Goal: Check status: Check status

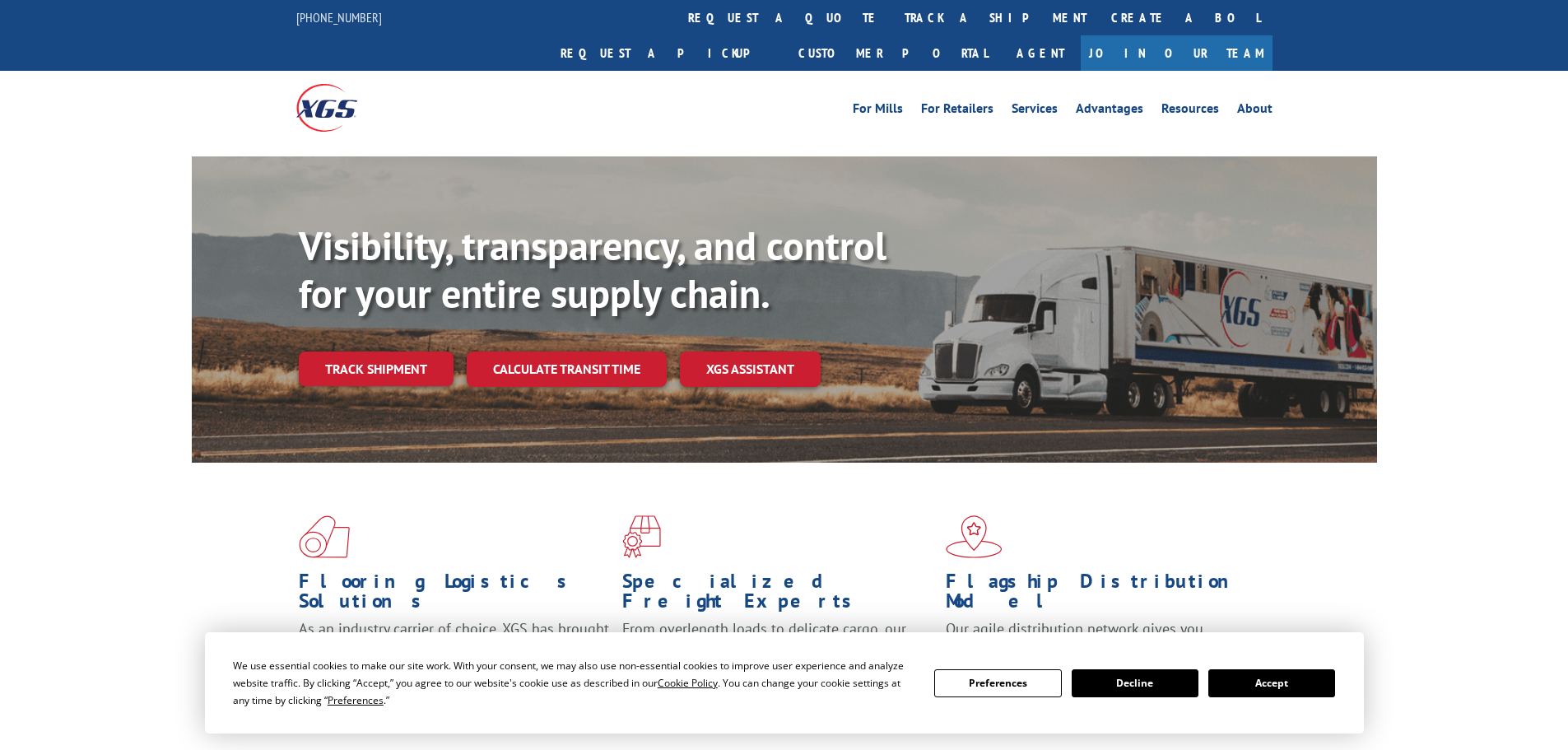
click at [1244, 686] on button "Accept" at bounding box center [1272, 683] width 127 height 28
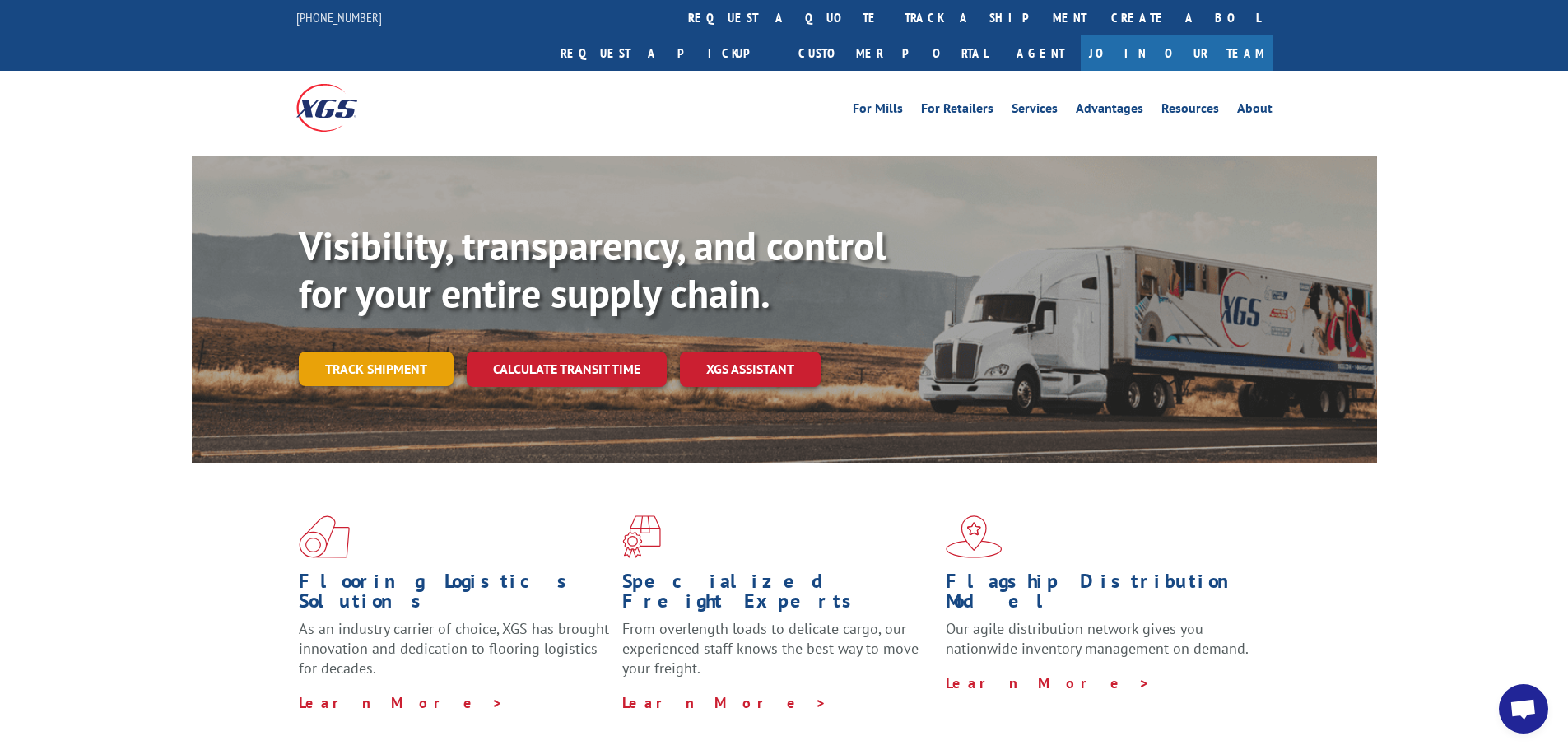
click at [342, 352] on link "Track shipment" at bounding box center [376, 369] width 155 height 35
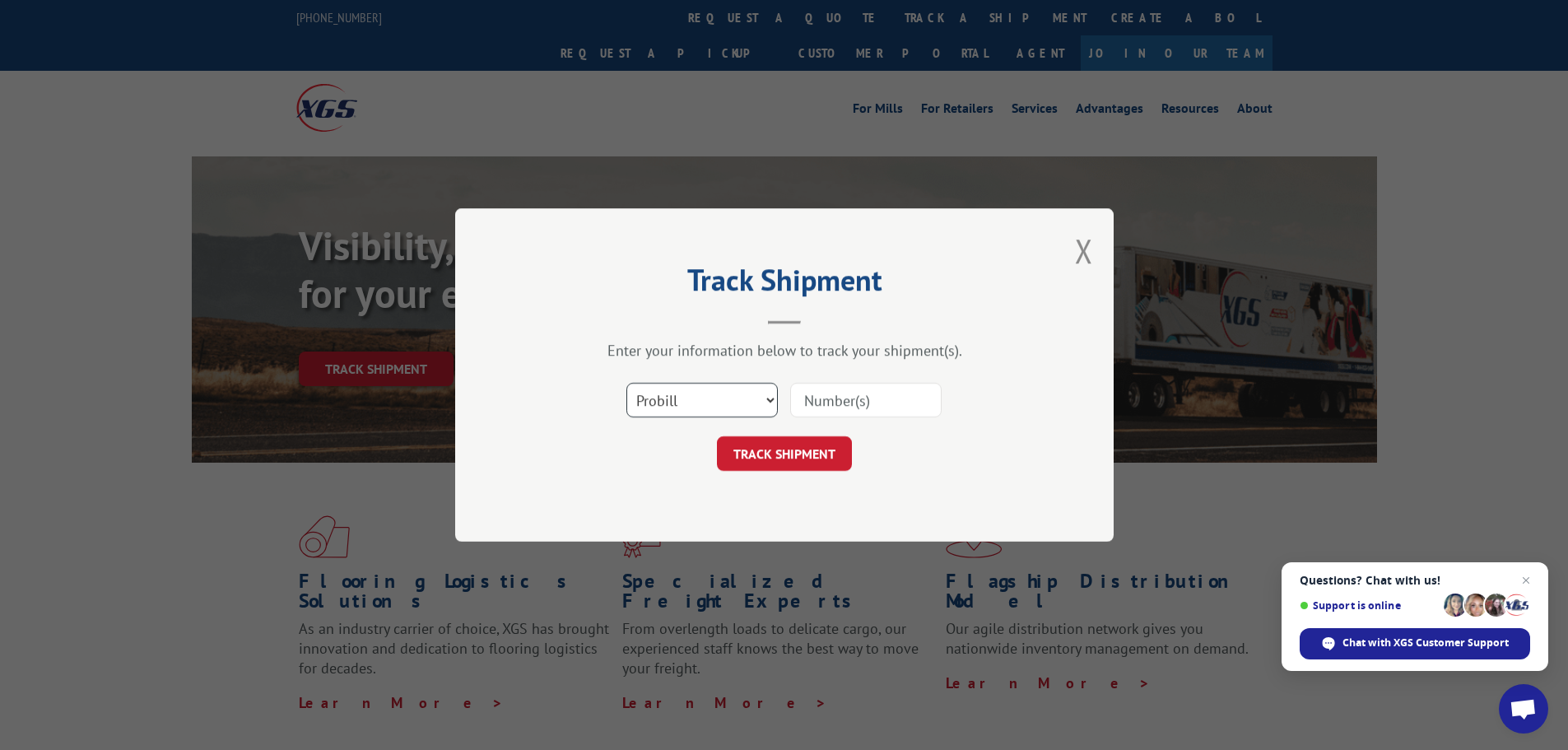
drag, startPoint x: 718, startPoint y: 398, endPoint x: 720, endPoint y: 415, distance: 17.1
click at [720, 398] on select "Select category... Probill BOL PO" at bounding box center [702, 400] width 151 height 35
select select "po"
click at [626, 383] on select "Select category... Probill BOL PO" at bounding box center [702, 400] width 151 height 35
click at [836, 398] on input at bounding box center [865, 400] width 151 height 35
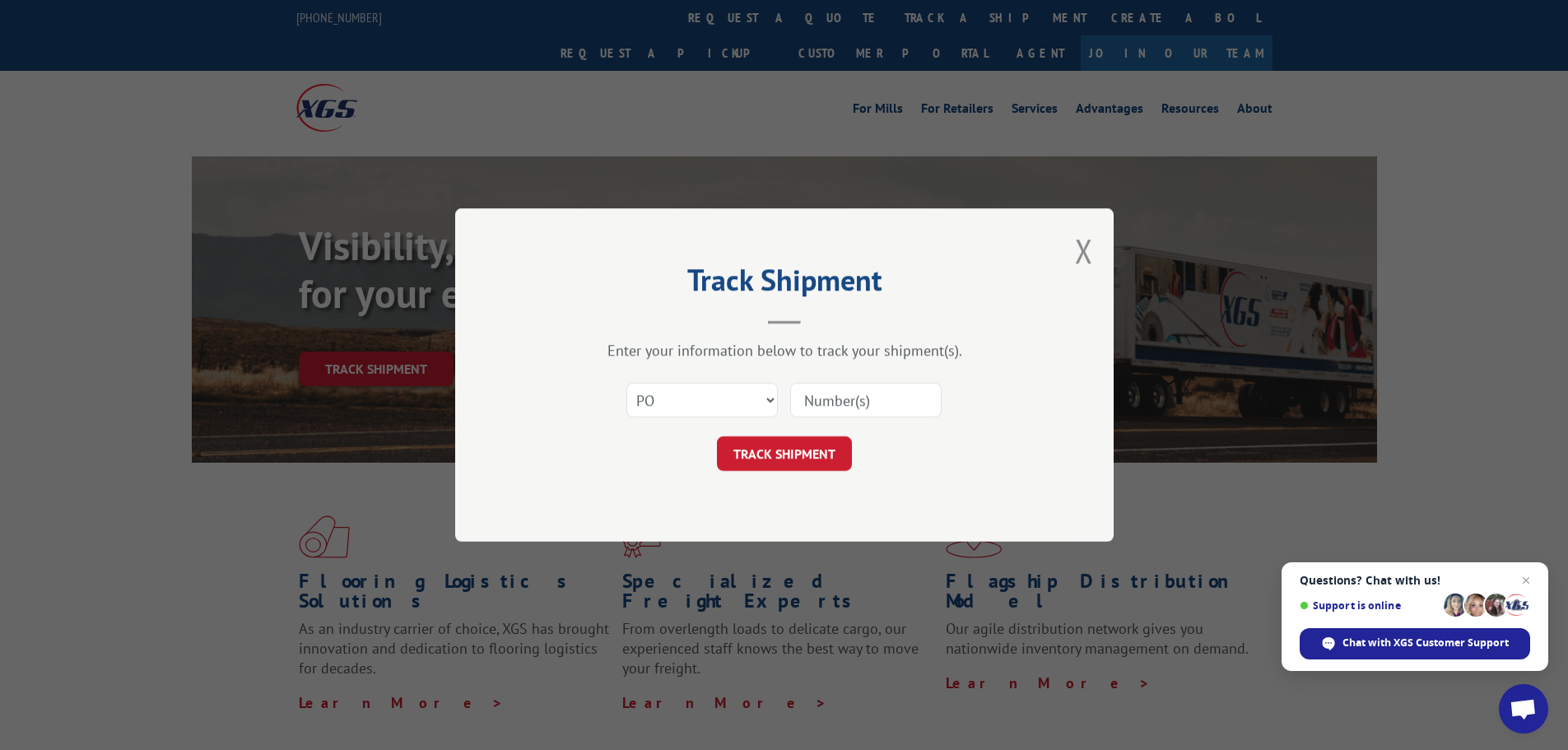
paste input "46510393"
type input "46510393"
click at [799, 444] on button "TRACK SHIPMENT" at bounding box center [784, 453] width 135 height 35
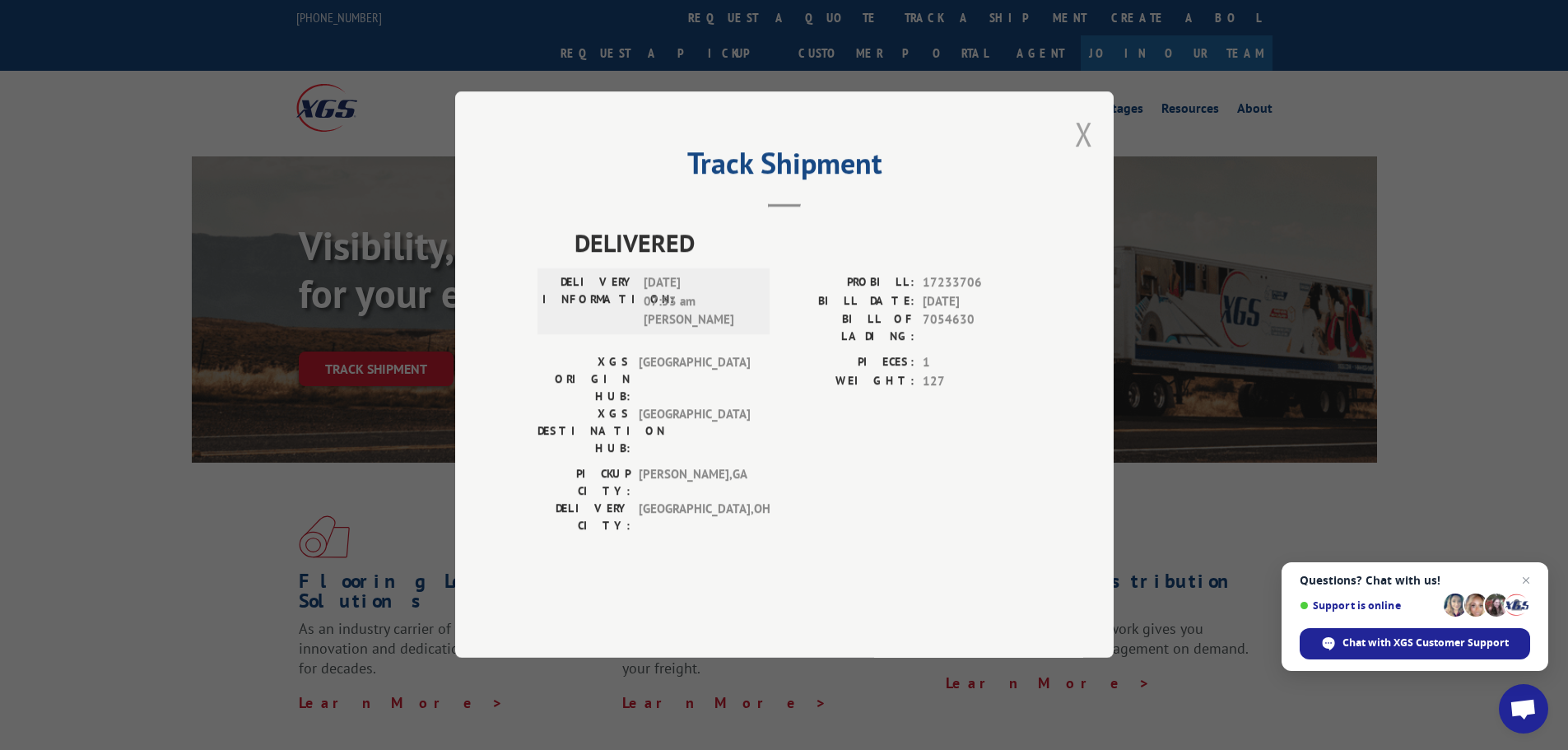
click at [1088, 156] on button "Close modal" at bounding box center [1084, 133] width 18 height 44
